Goal: Check status

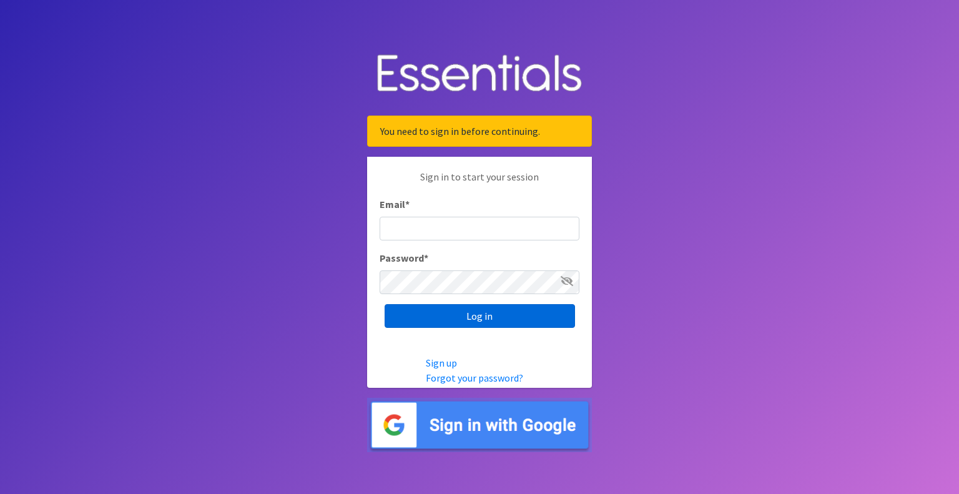
type input "[EMAIL_ADDRESS][DOMAIN_NAME]"
click at [497, 314] on input "Log in" at bounding box center [480, 316] width 191 height 24
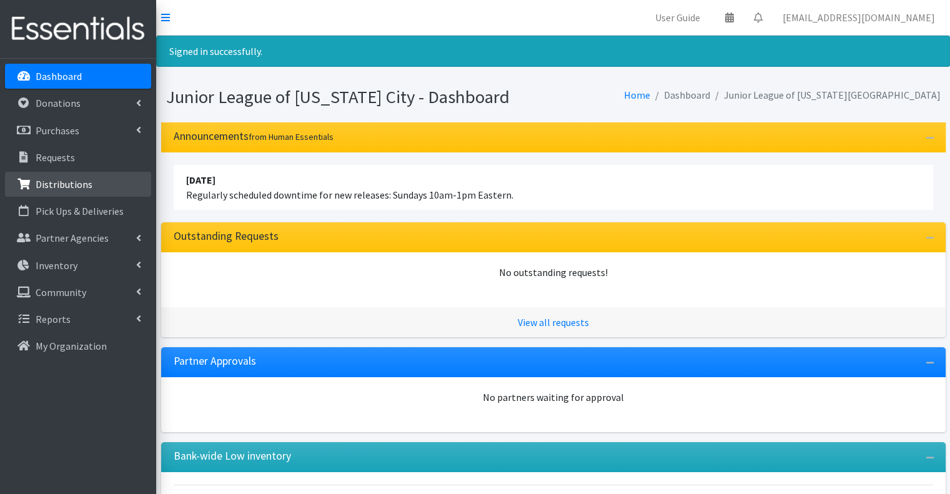
click at [71, 188] on p "Distributions" at bounding box center [64, 184] width 57 height 12
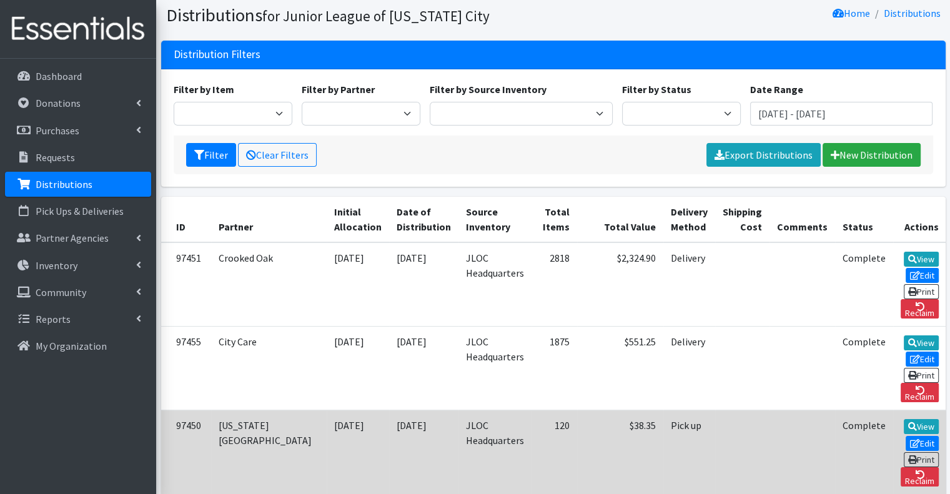
scroll to position [62, 0]
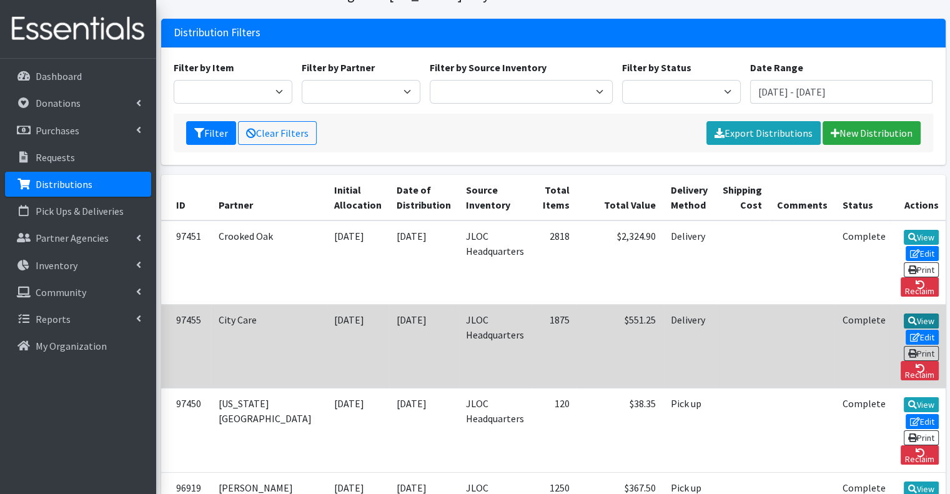
click at [904, 314] on link "View" at bounding box center [922, 321] width 36 height 15
